Goal: Task Accomplishment & Management: Manage account settings

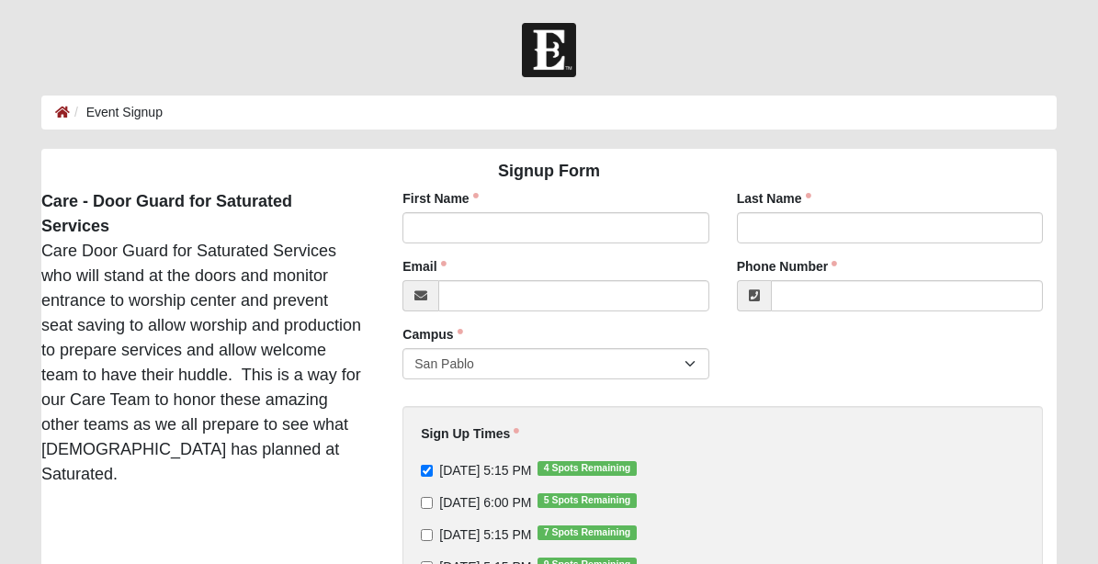
scroll to position [224, 0]
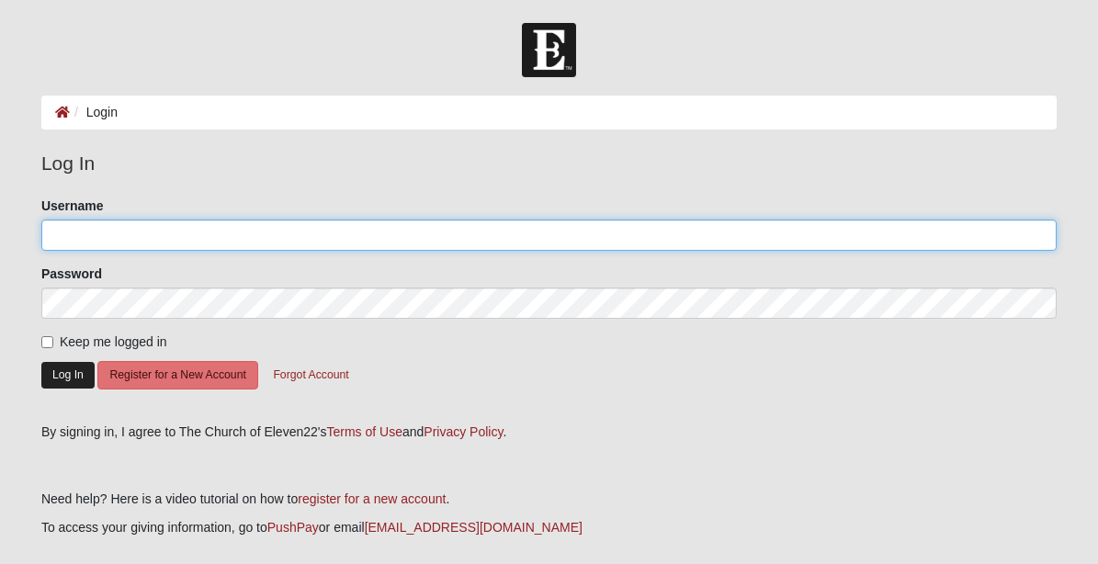
type input "paulzoyes@comcast.net"
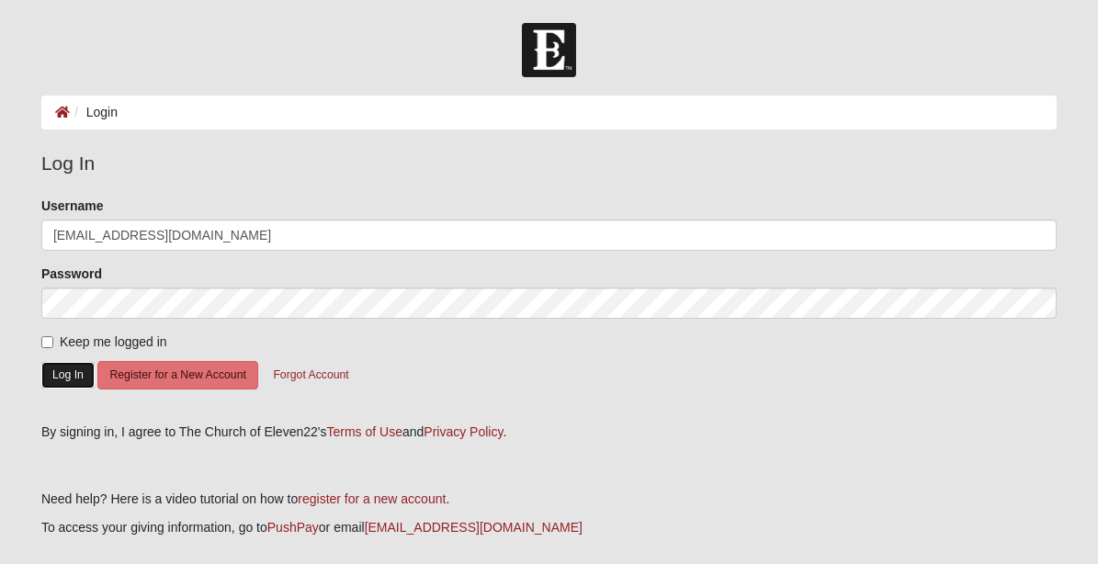
click at [67, 371] on button "Log In" at bounding box center [67, 375] width 53 height 27
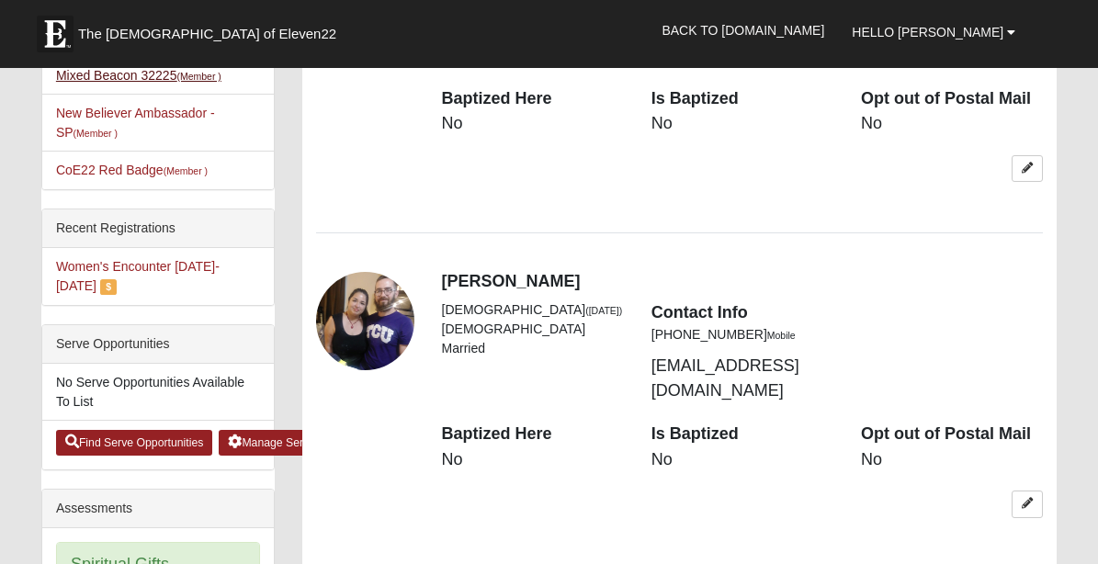
scroll to position [1118, 0]
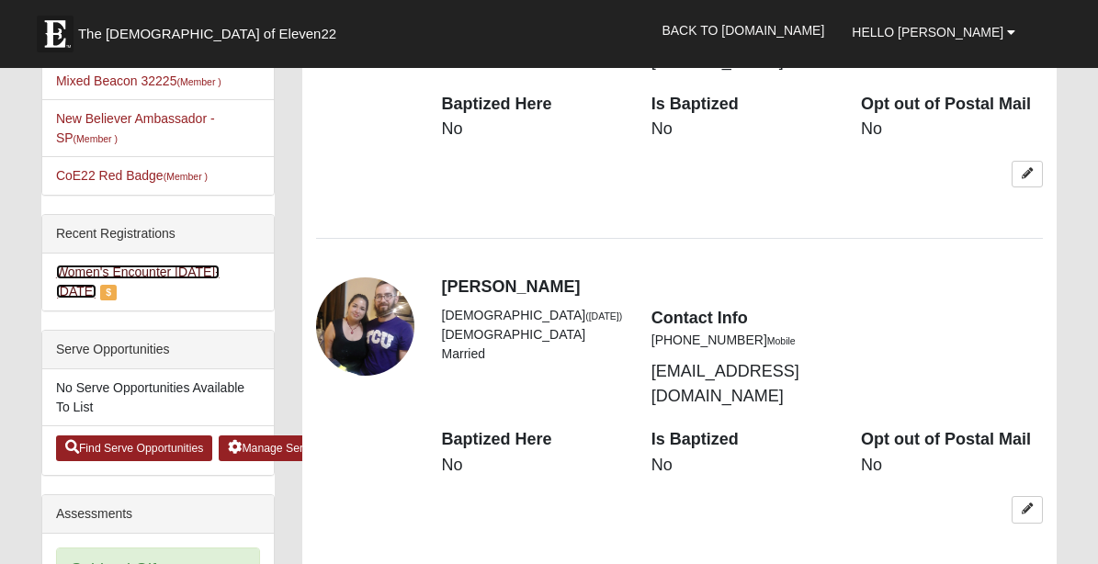
click at [114, 265] on link "Women's Encounter [DATE]-[DATE]" at bounding box center [138, 282] width 164 height 34
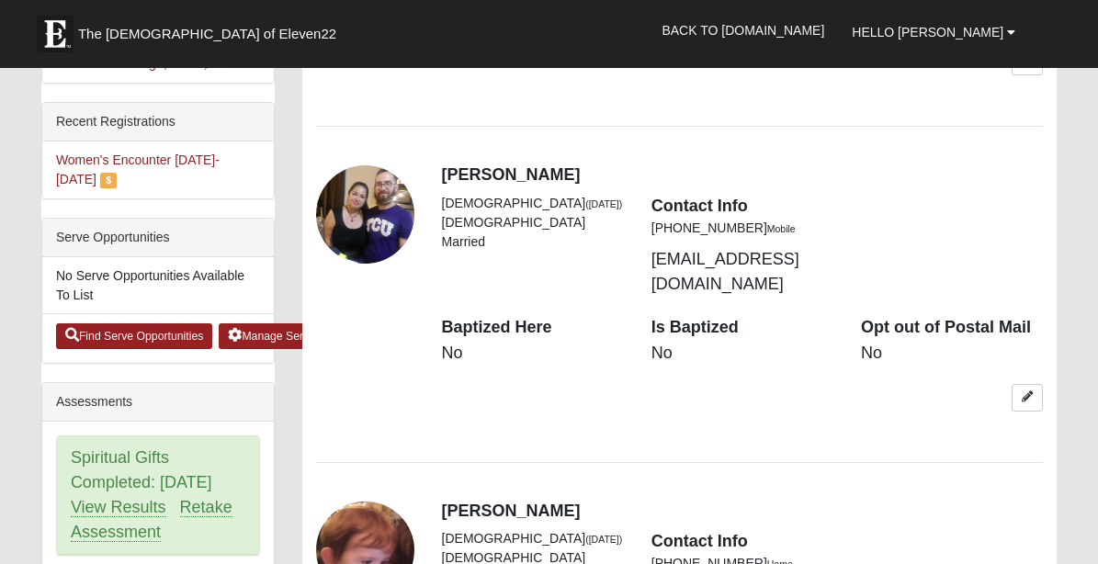
scroll to position [1236, 0]
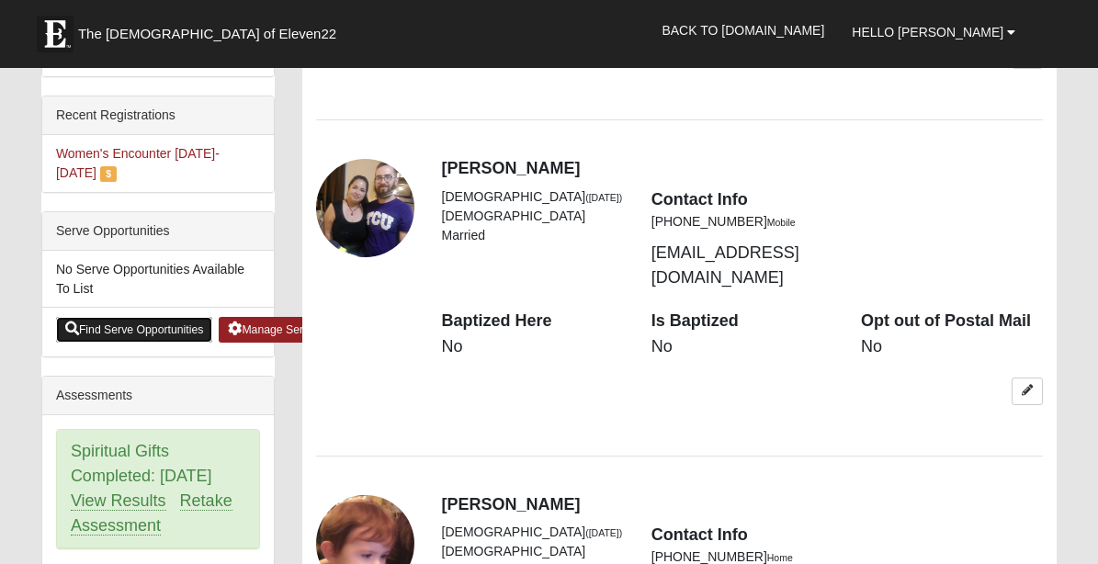
click at [135, 317] on link "Find Serve Opportunities" at bounding box center [134, 330] width 157 height 26
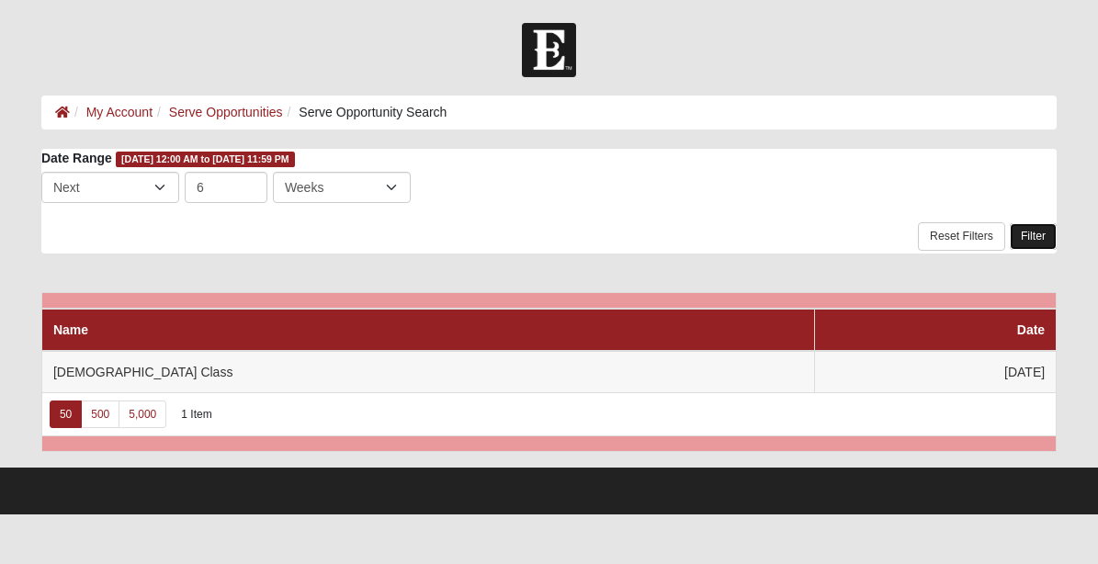
click at [1032, 243] on link "Filter" at bounding box center [1033, 236] width 47 height 27
click at [957, 241] on link "Reset Filters" at bounding box center [961, 236] width 87 height 28
click at [108, 408] on link "500" at bounding box center [100, 415] width 39 height 28
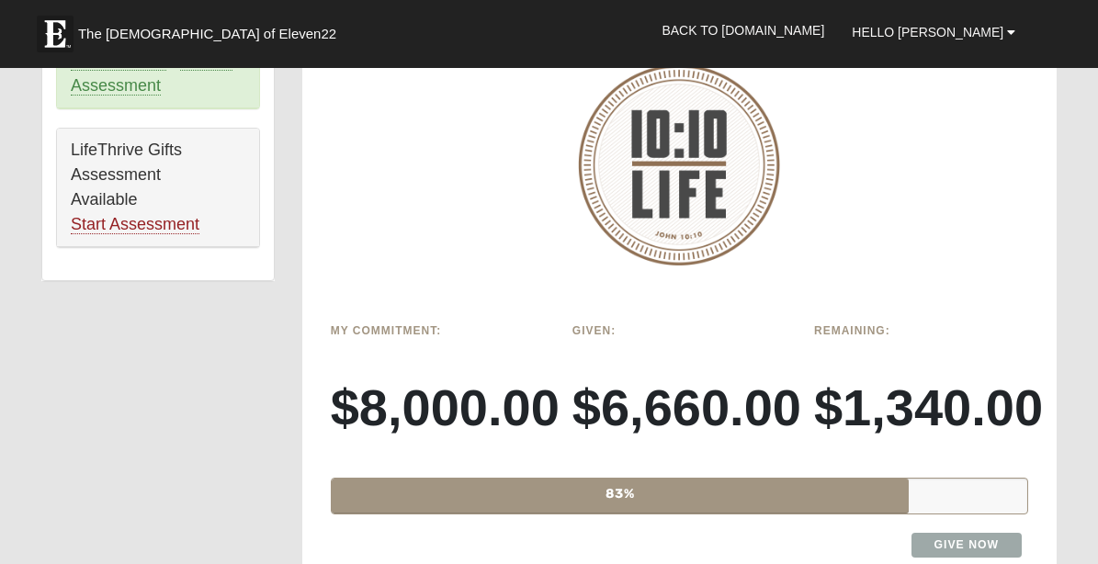
scroll to position [2240, 0]
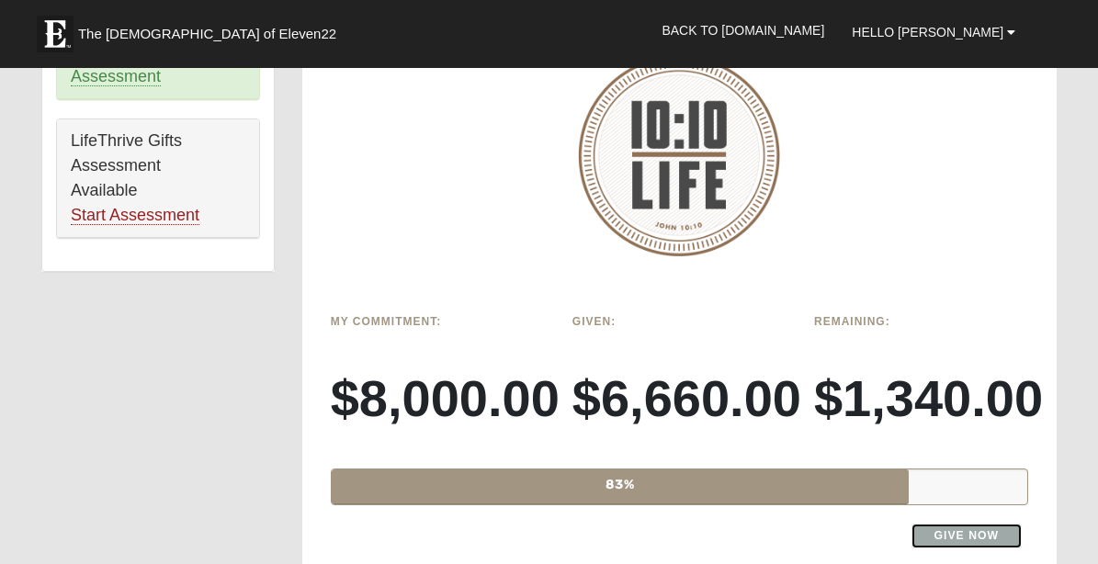
click at [960, 524] on link "Give Now" at bounding box center [966, 536] width 111 height 25
